Goal: Find specific page/section: Find specific page/section

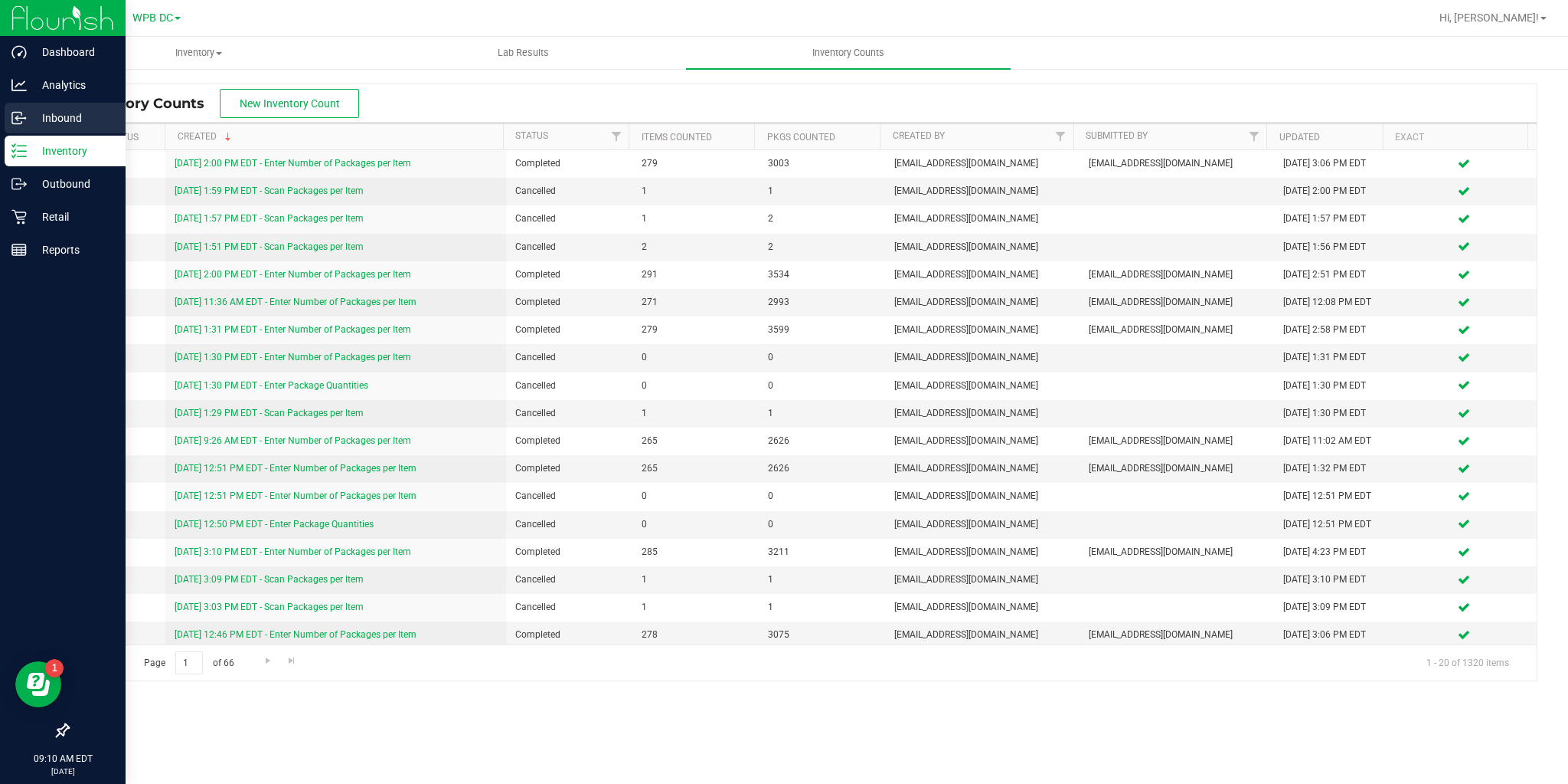
click at [25, 116] on icon at bounding box center [18, 118] width 16 height 16
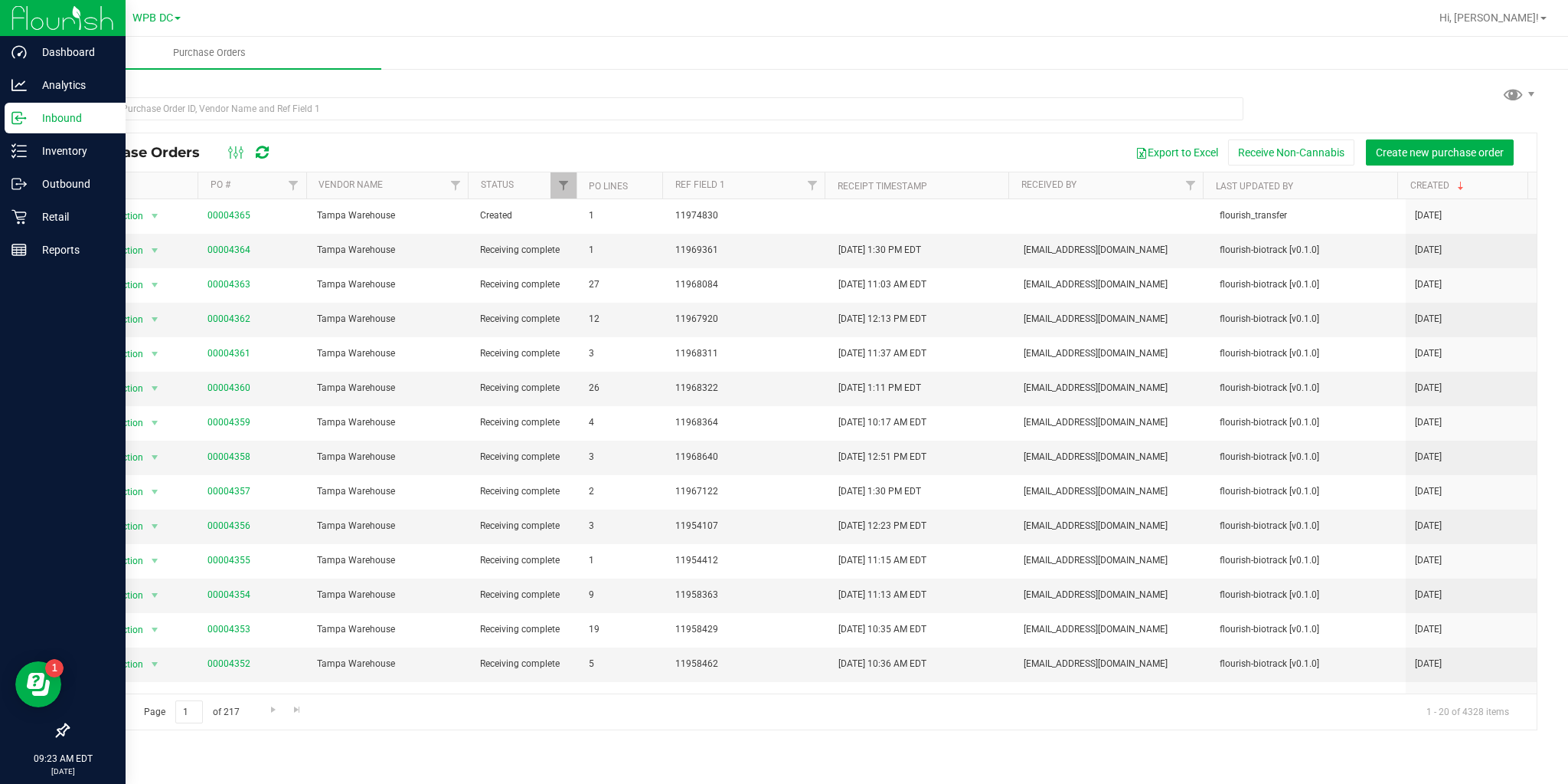
click at [257, 156] on icon at bounding box center [262, 152] width 13 height 16
click at [8, 156] on div "Inventory" at bounding box center [65, 150] width 121 height 30
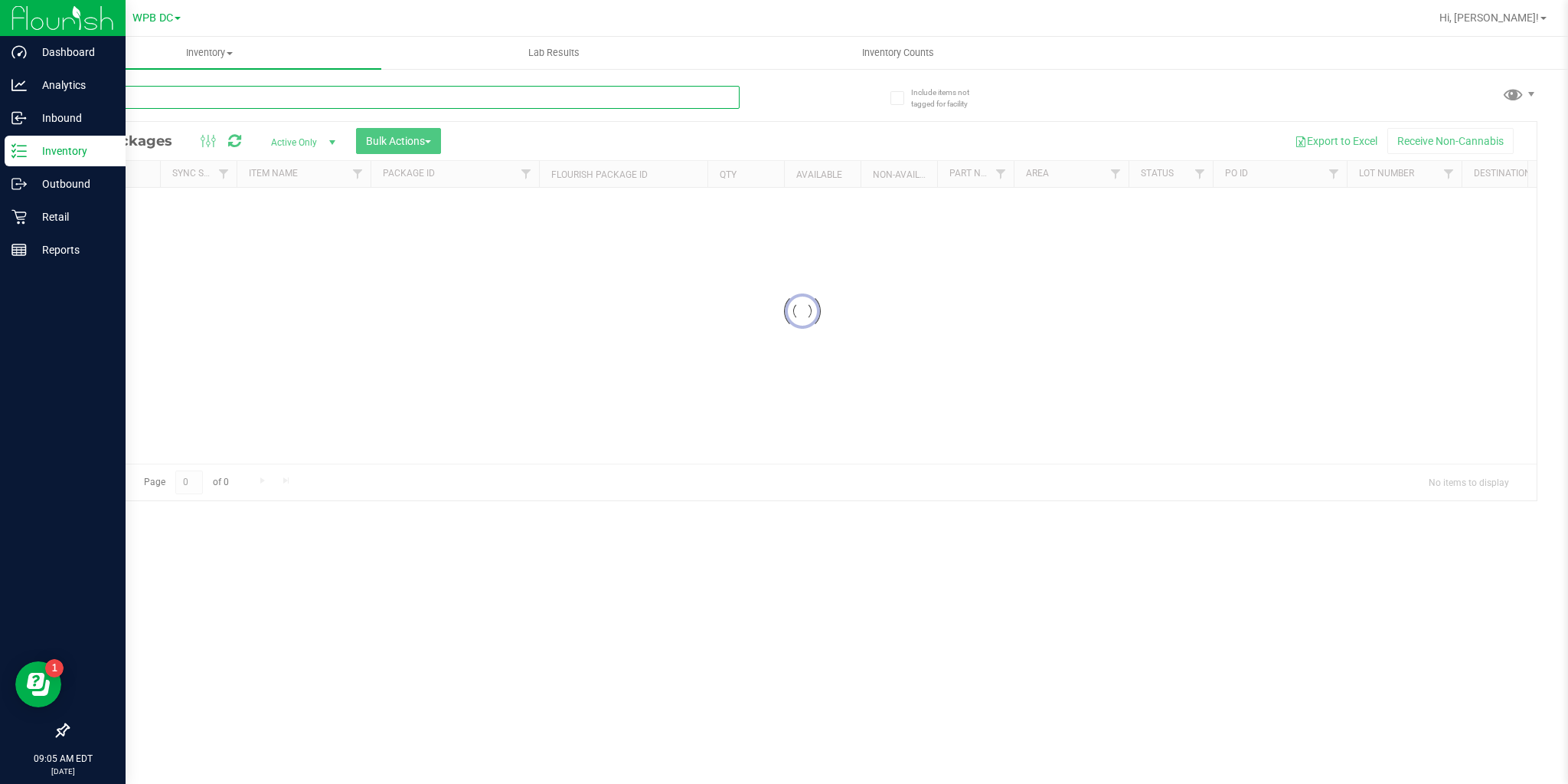
click at [304, 98] on input "text" at bounding box center [403, 97] width 672 height 23
paste input "SN250728DC1-0804"
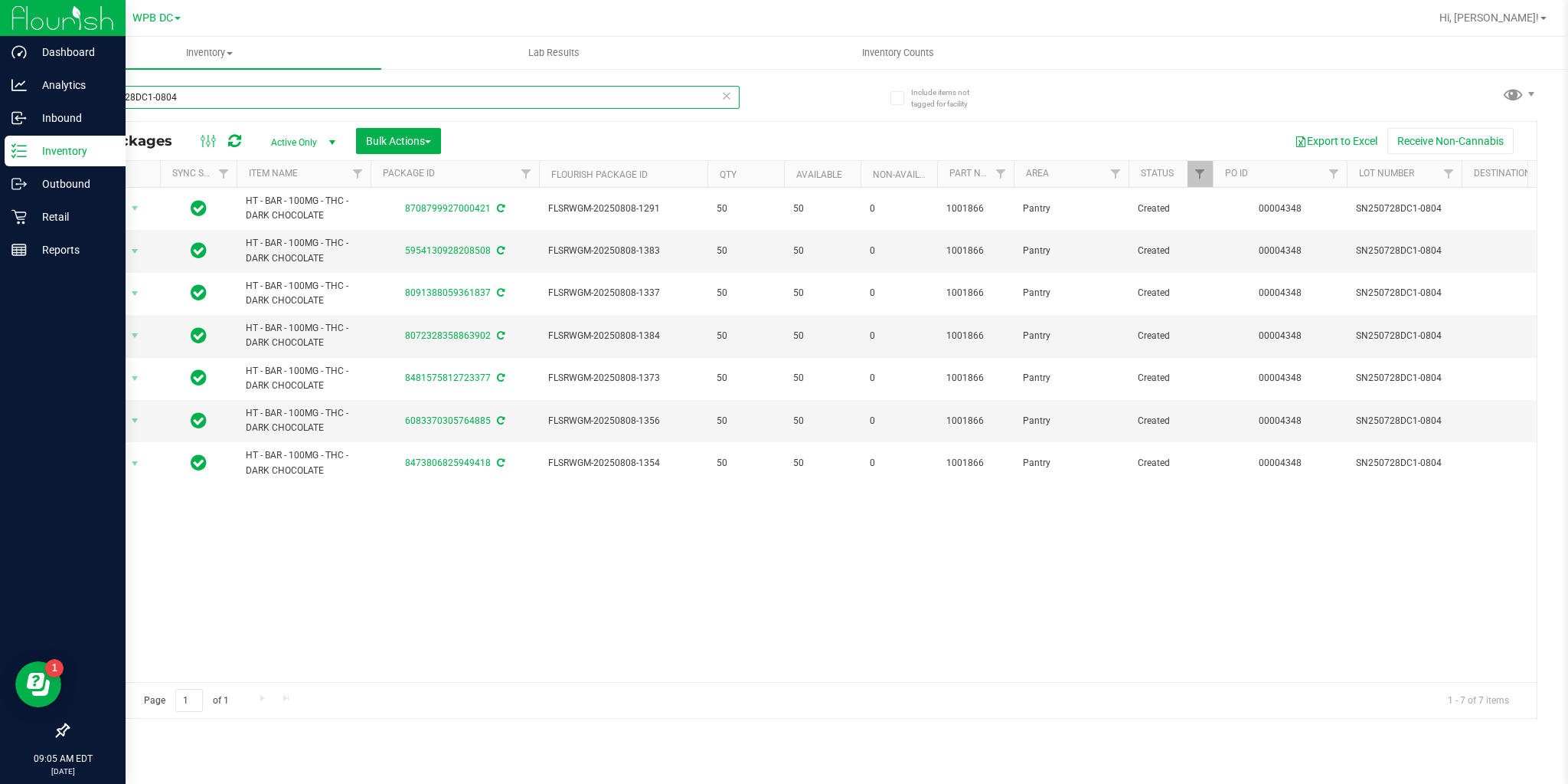
type input "SN250728DC1-0804"
